Goal: Information Seeking & Learning: Learn about a topic

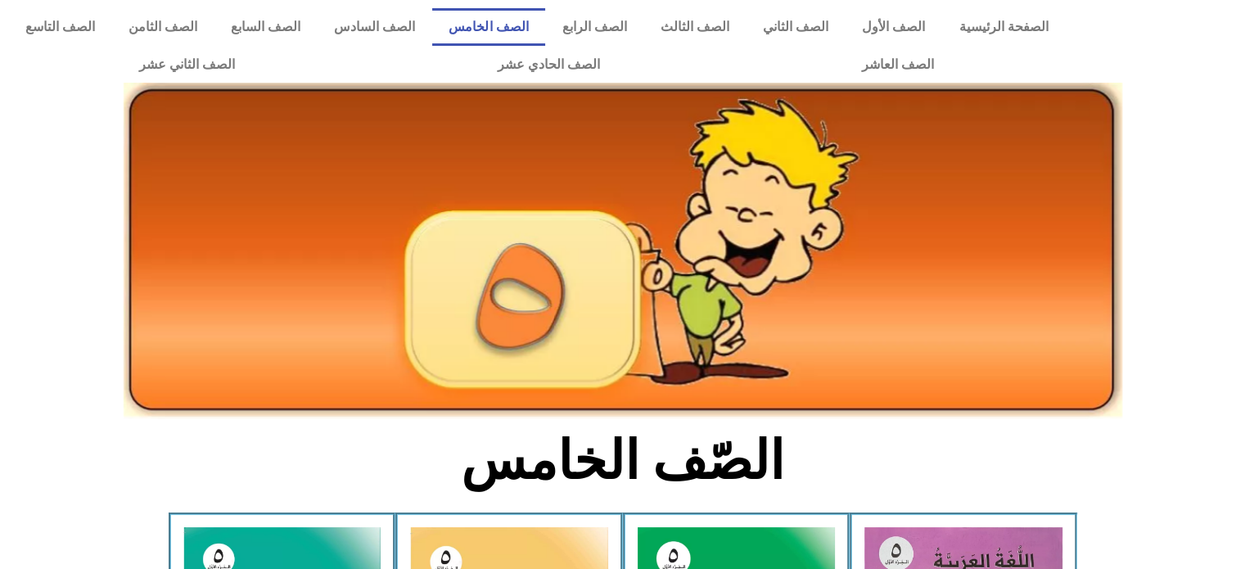
click at [432, 21] on link "الصف السادس" at bounding box center [375, 27] width 115 height 38
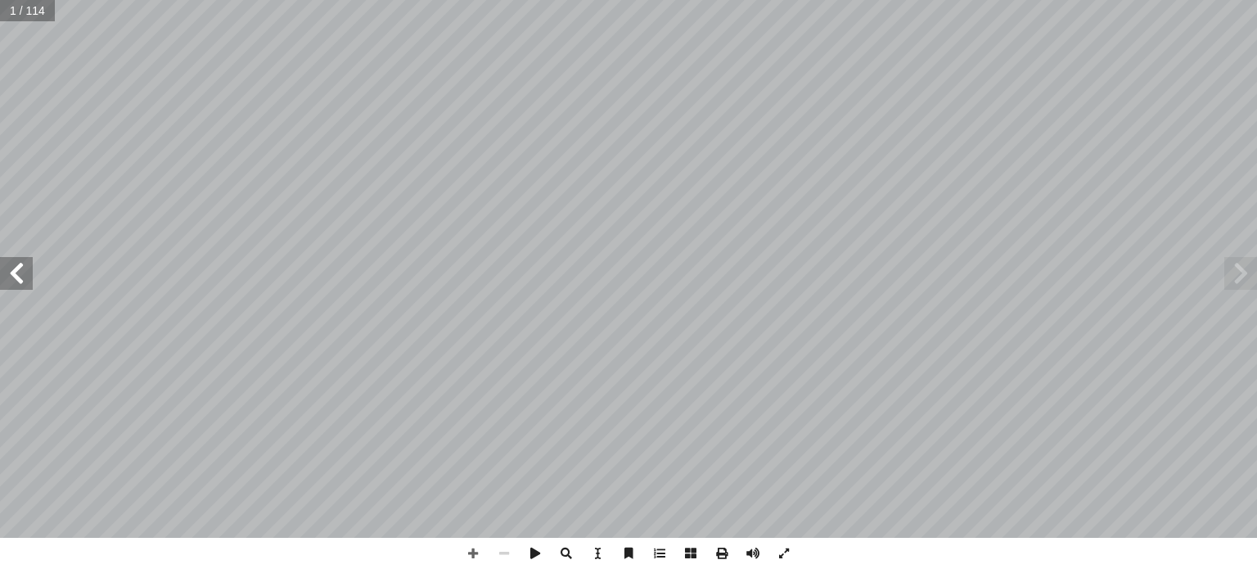
click at [20, 269] on span at bounding box center [16, 273] width 33 height 33
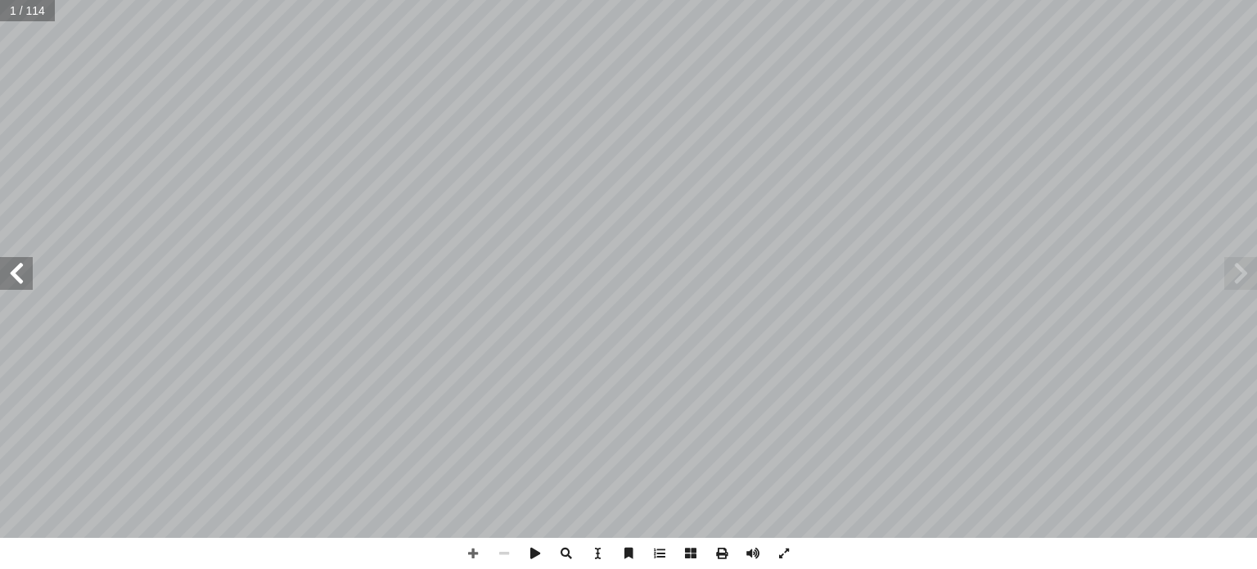
click at [20, 269] on span at bounding box center [16, 273] width 33 height 33
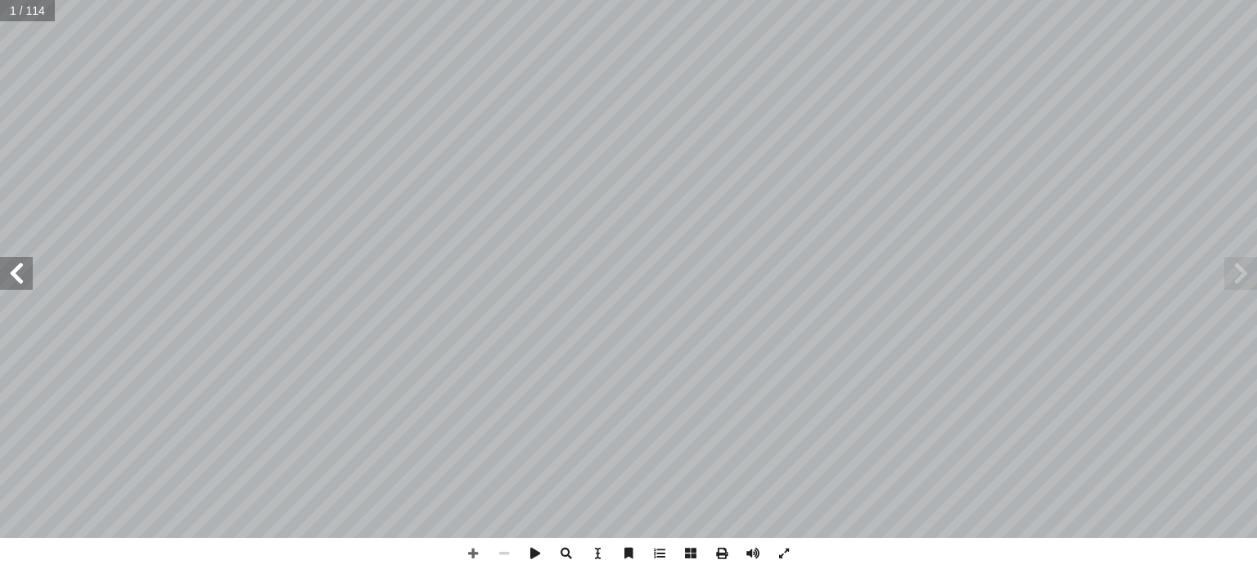
click at [20, 269] on span at bounding box center [16, 273] width 33 height 33
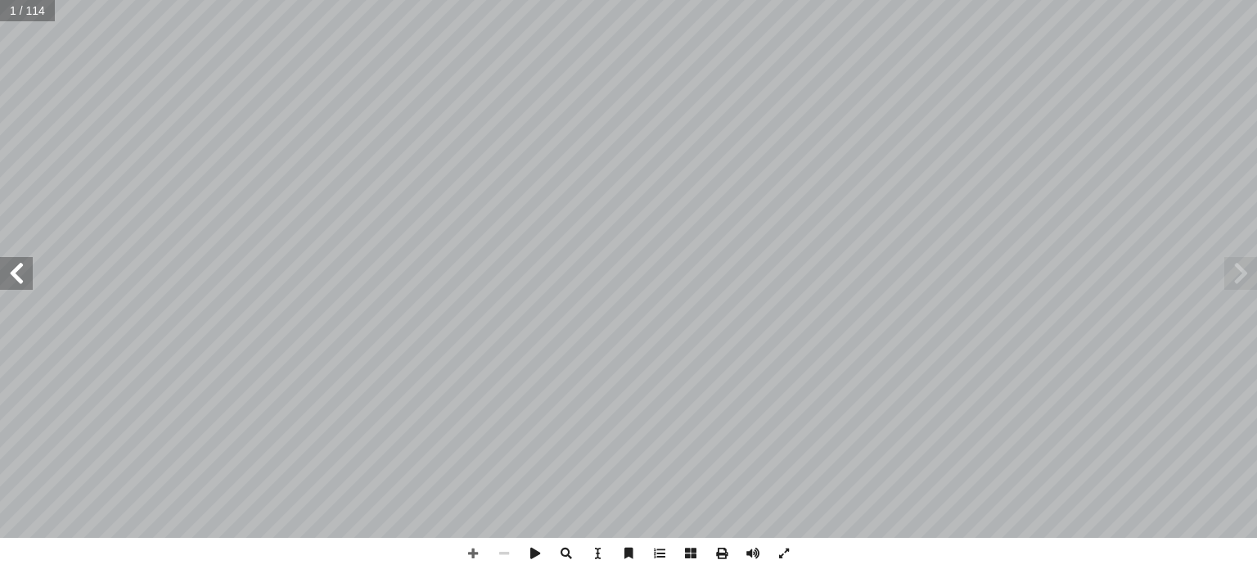
click at [20, 269] on span at bounding box center [16, 273] width 33 height 33
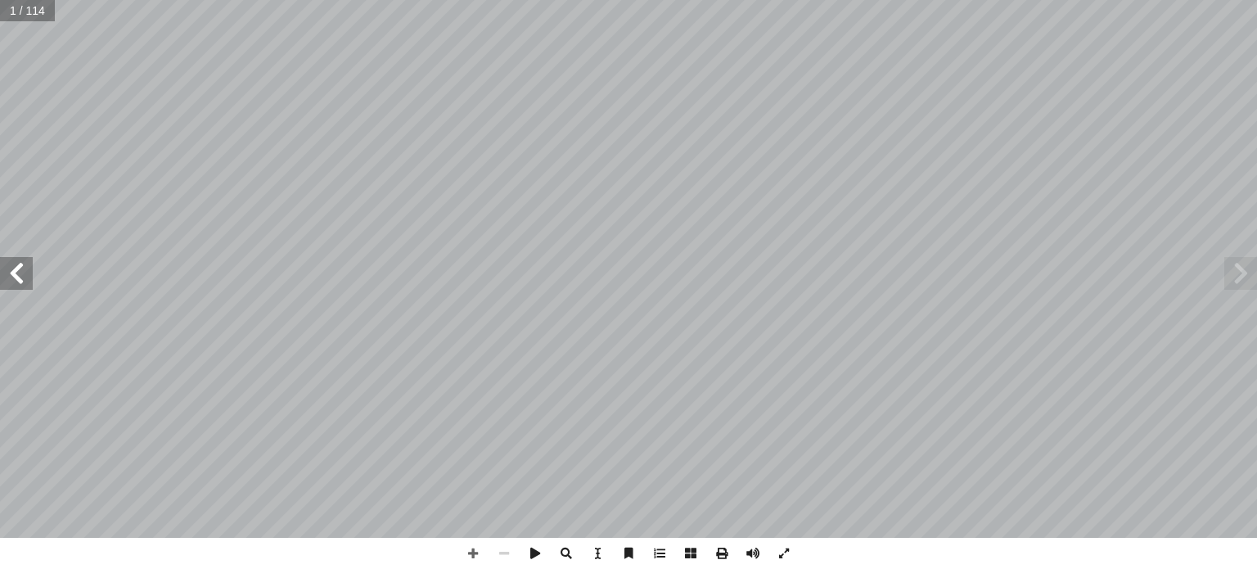
click at [20, 269] on span at bounding box center [16, 273] width 33 height 33
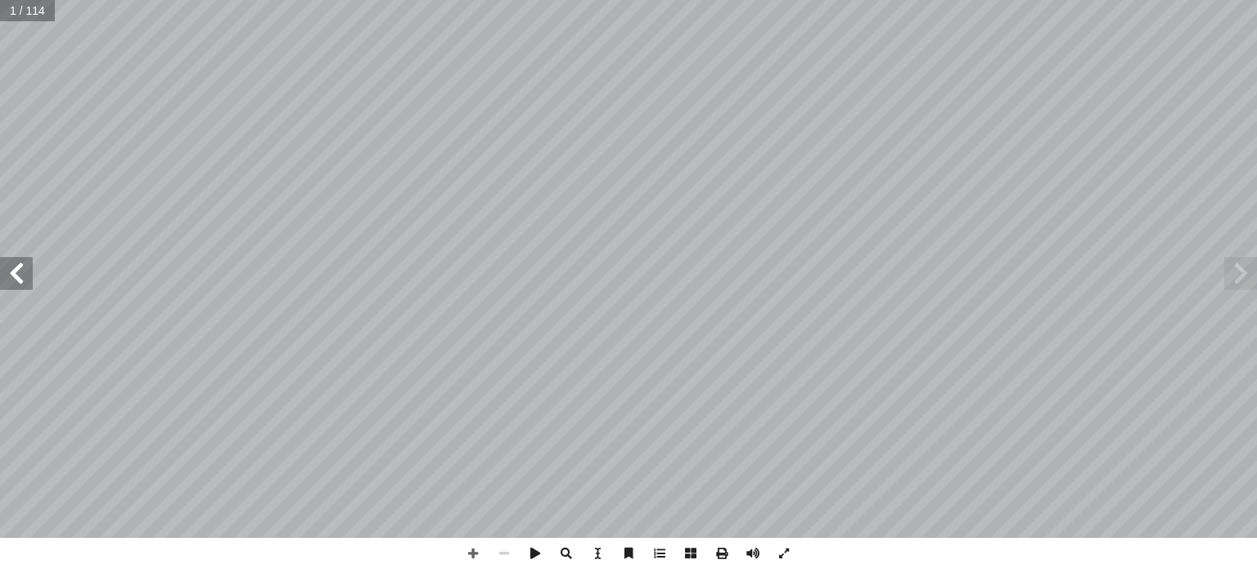
click at [20, 269] on span at bounding box center [16, 273] width 33 height 33
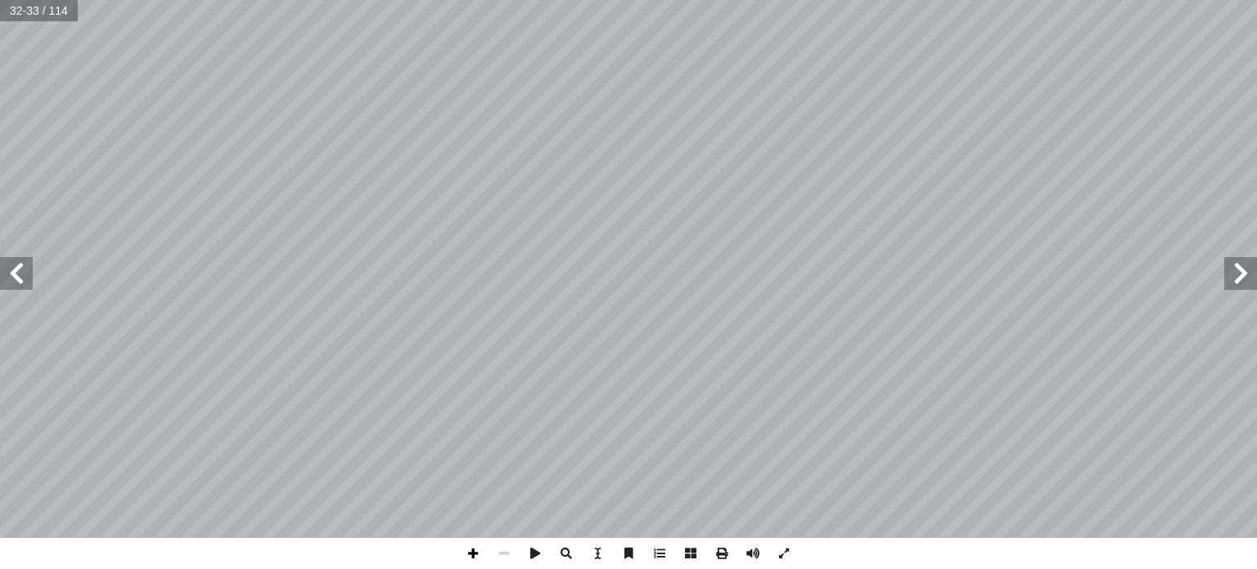
click at [468, 557] on span at bounding box center [472, 553] width 31 height 31
click at [25, 280] on span at bounding box center [16, 273] width 33 height 33
click at [5, 274] on span at bounding box center [16, 273] width 33 height 33
